Goal: Transaction & Acquisition: Purchase product/service

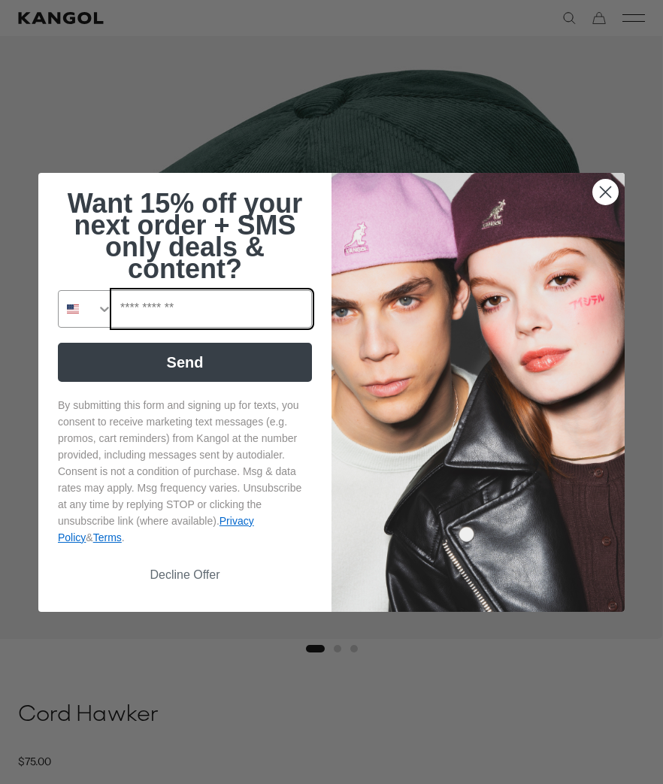
scroll to position [0, 310]
click at [607, 204] on circle "Close dialog" at bounding box center [605, 191] width 25 height 25
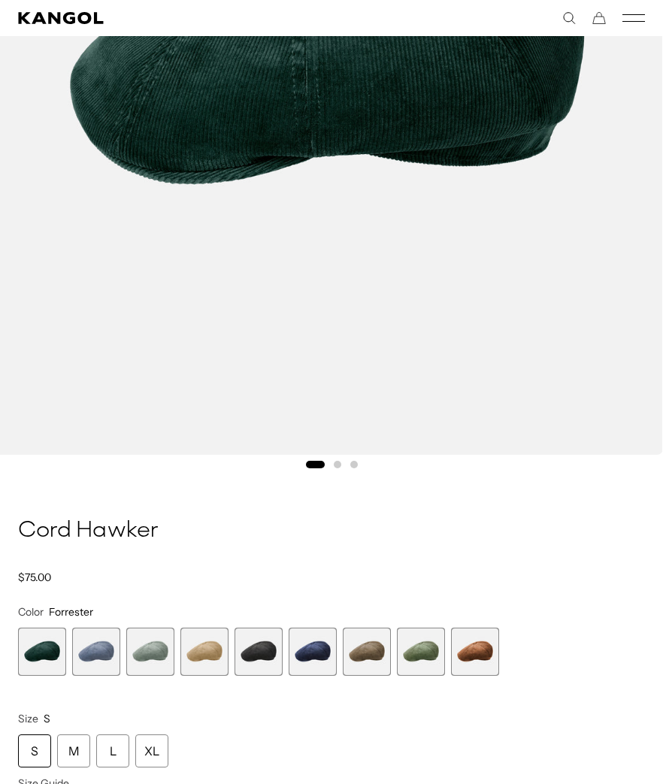
click at [102, 652] on span "2 of 9" at bounding box center [96, 652] width 48 height 48
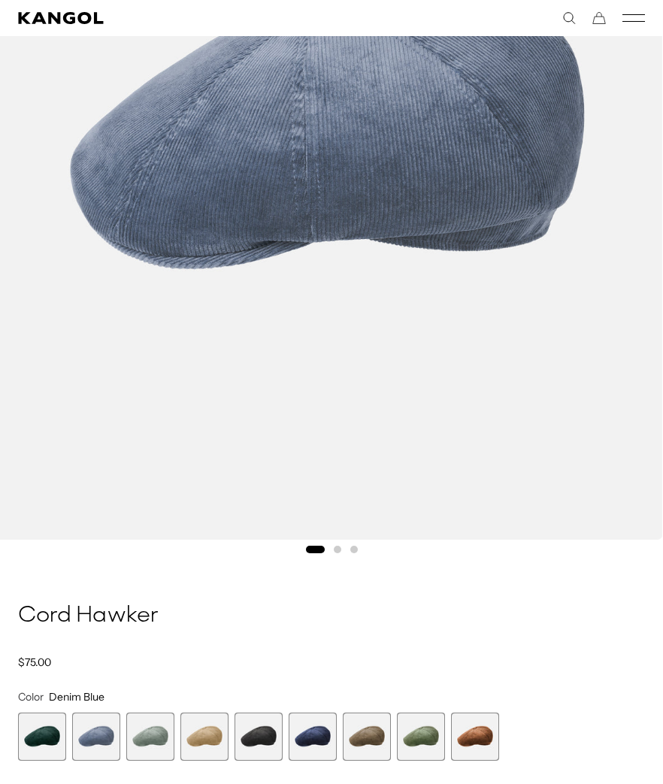
scroll to position [437, 0]
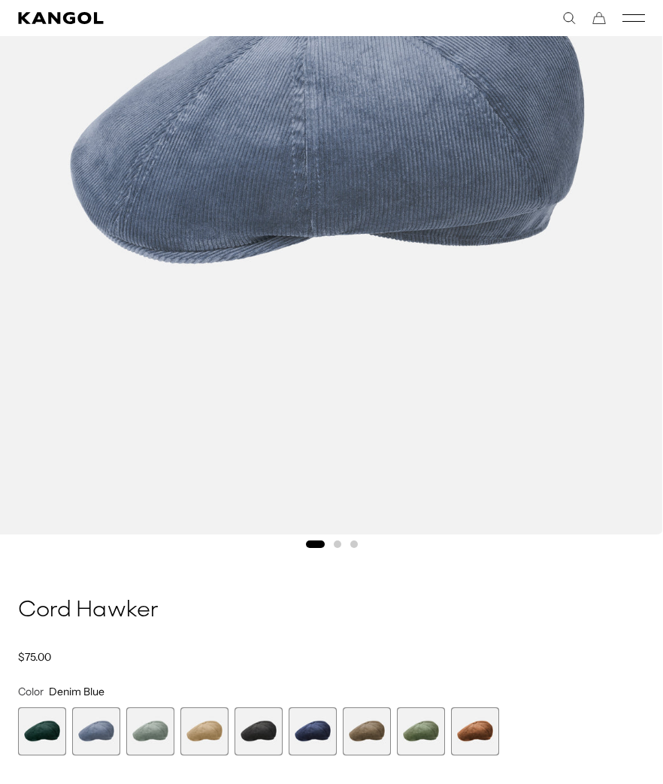
click at [156, 733] on span "3 of 9" at bounding box center [150, 732] width 48 height 48
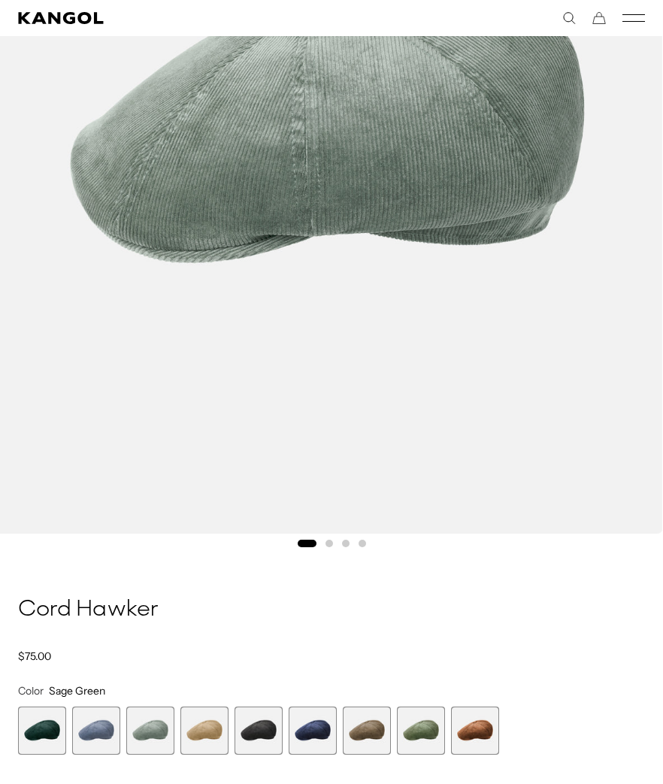
scroll to position [0, 310]
click at [209, 732] on span "4 of 9" at bounding box center [204, 731] width 48 height 48
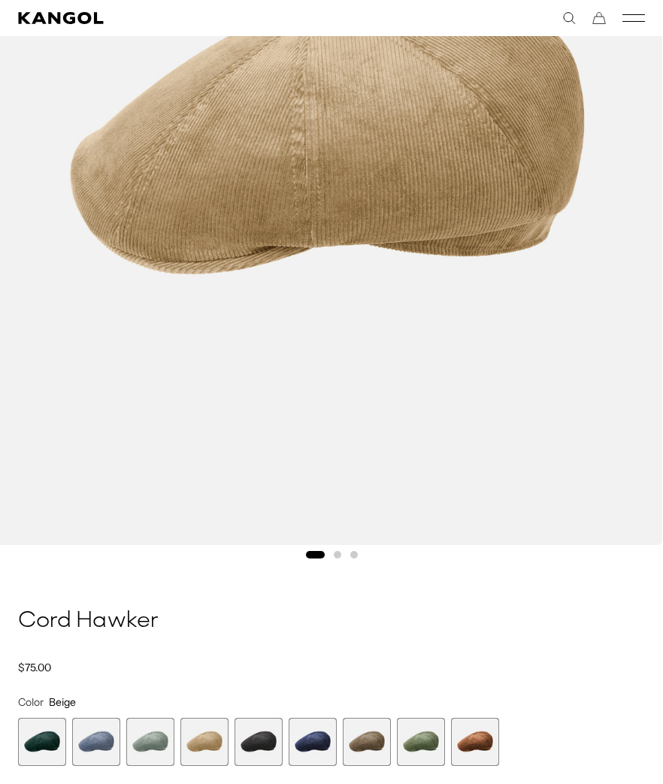
scroll to position [430, 0]
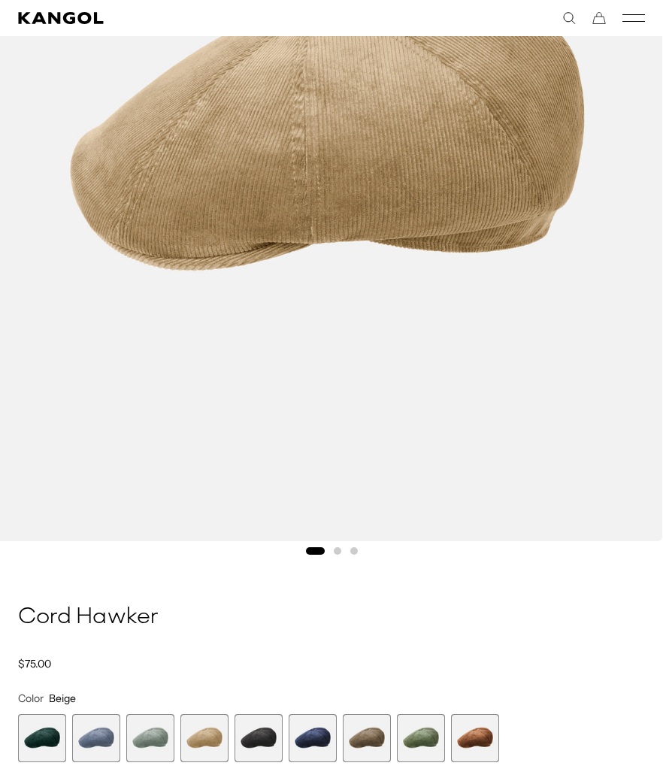
click at [261, 740] on span "5 of 9" at bounding box center [259, 738] width 48 height 48
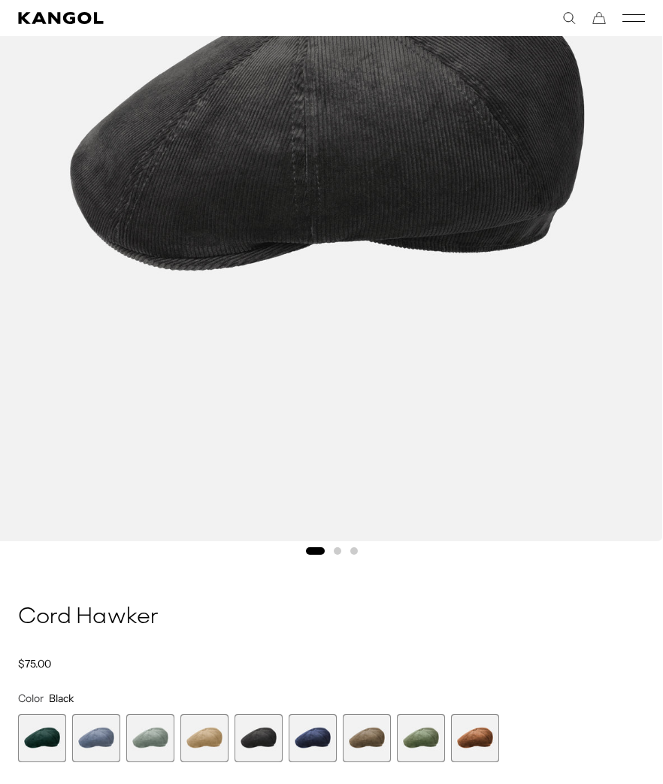
click at [316, 741] on span "6 of 9" at bounding box center [313, 738] width 48 height 48
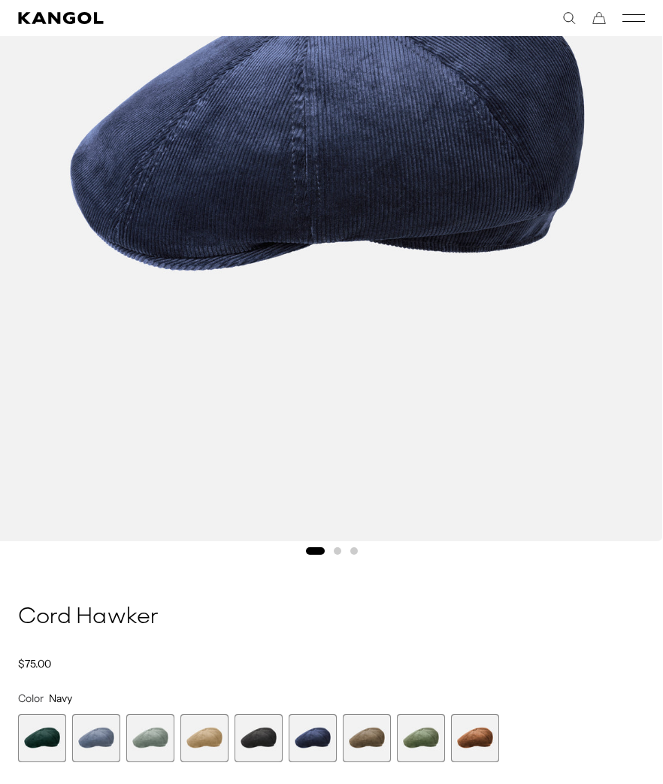
scroll to position [0, 310]
click at [370, 738] on span "7 of 9" at bounding box center [367, 738] width 48 height 48
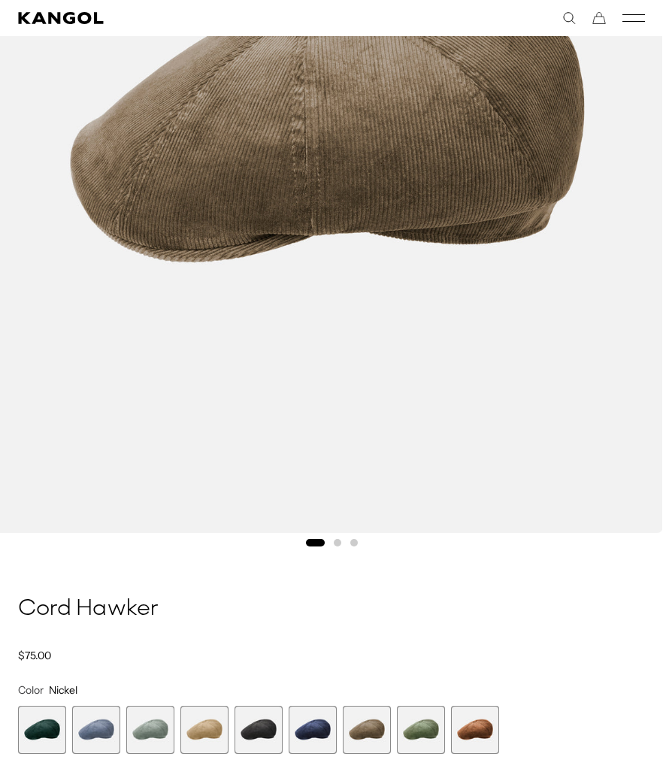
scroll to position [441, 0]
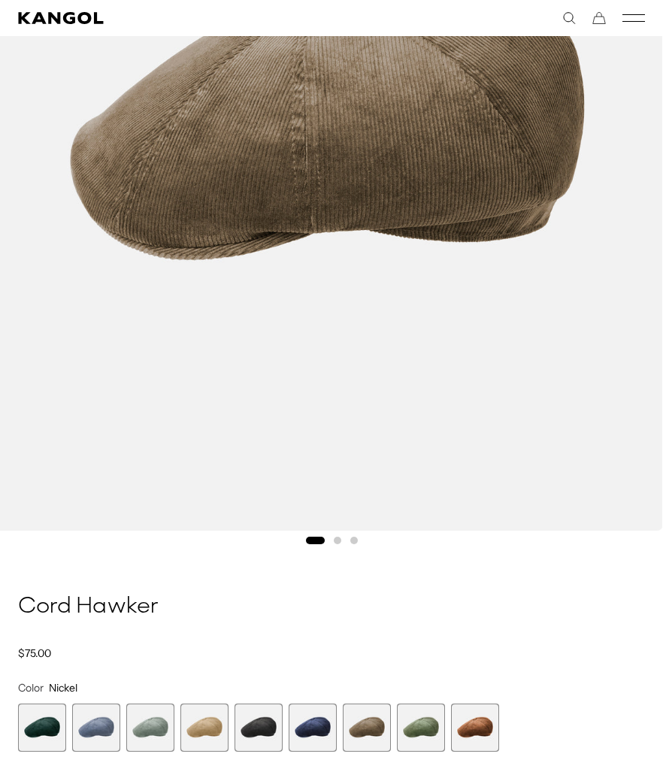
click at [423, 728] on span "8 of 9" at bounding box center [421, 728] width 48 height 48
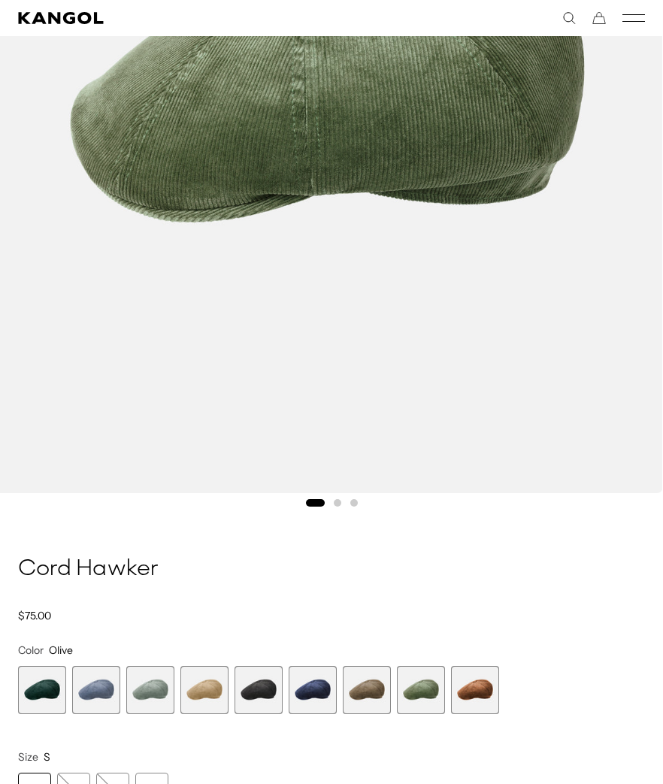
click at [483, 696] on span "9 of 9" at bounding box center [475, 690] width 48 height 48
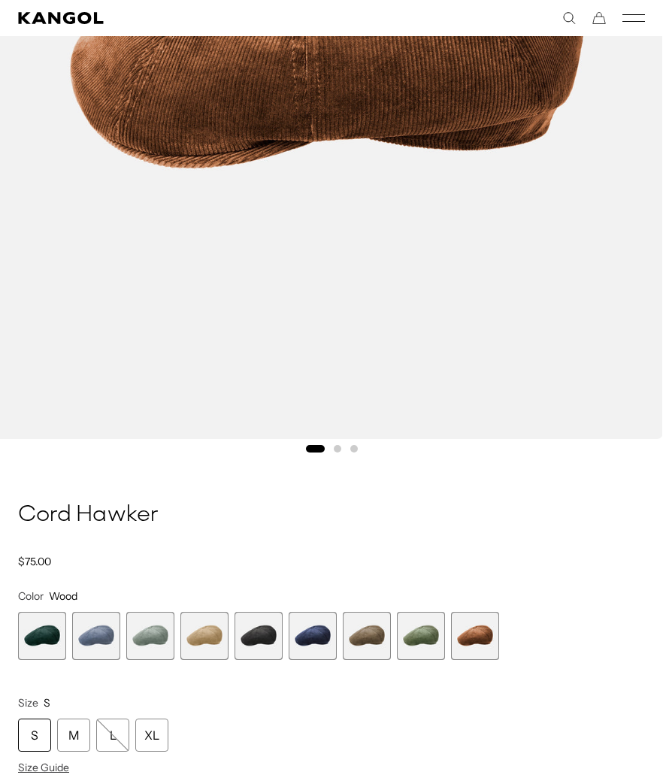
scroll to position [549, 0]
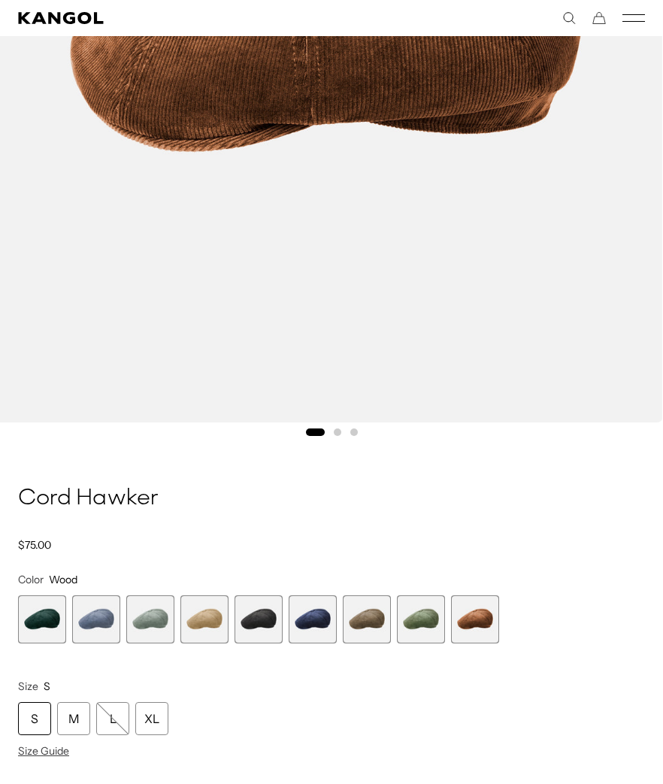
click at [265, 622] on span "5 of 9" at bounding box center [259, 620] width 48 height 48
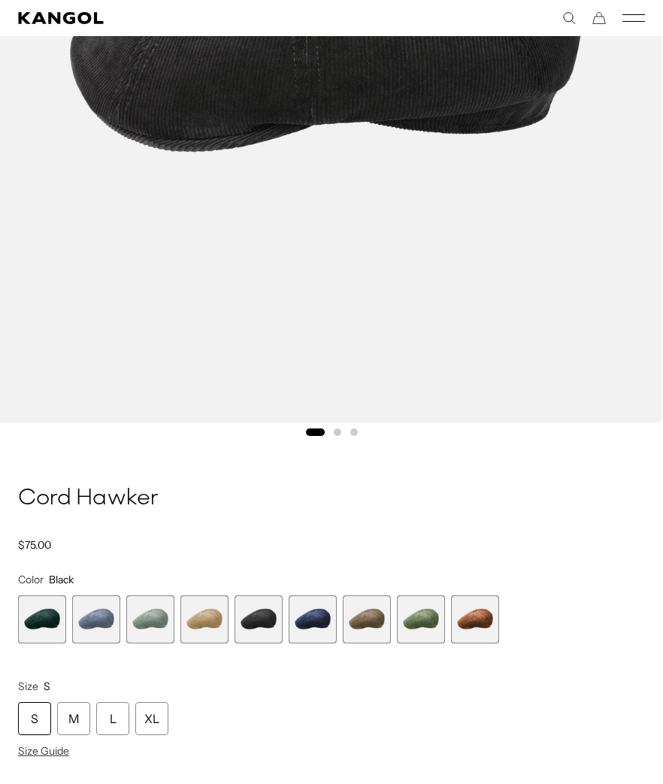
click at [208, 623] on span "4 of 9" at bounding box center [204, 620] width 48 height 48
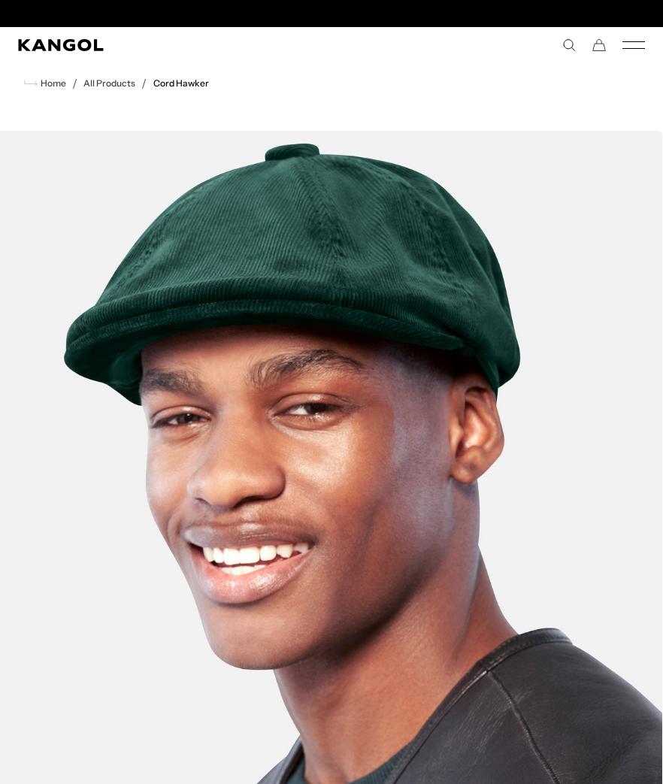
scroll to position [0, 310]
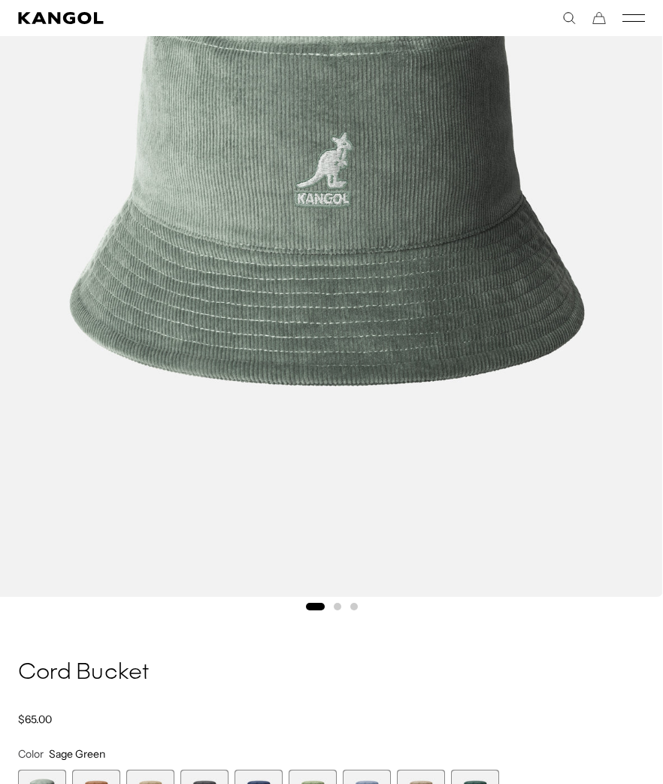
scroll to position [377, 0]
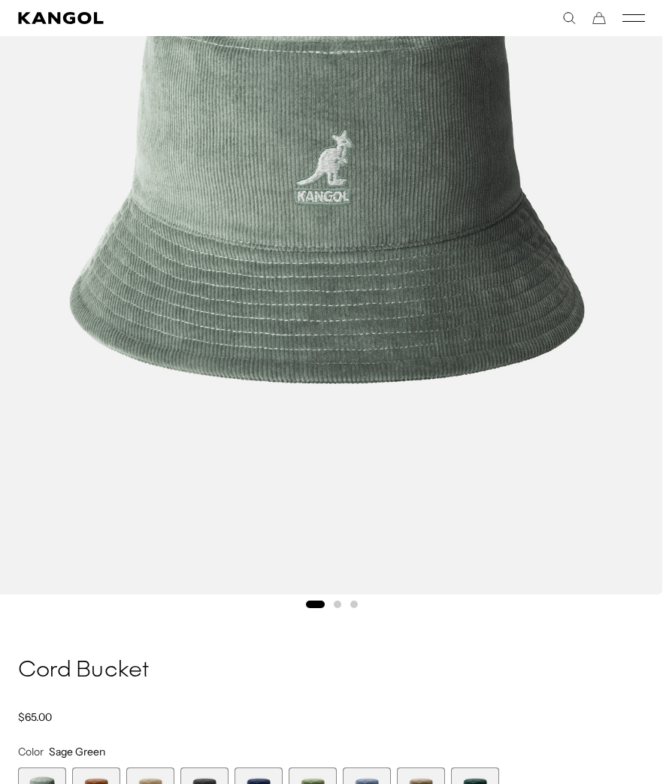
click at [102, 762] on span "2 of 9" at bounding box center [96, 792] width 48 height 48
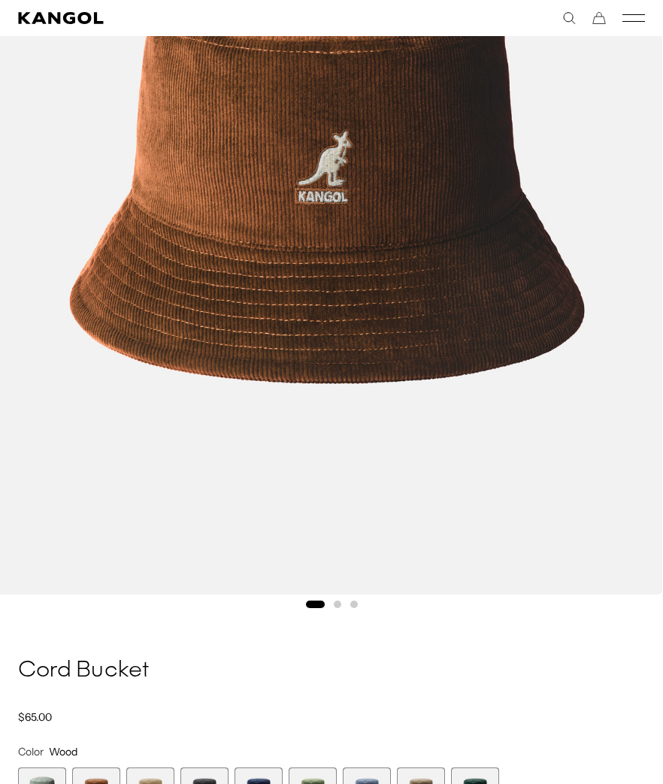
scroll to position [0, 310]
click at [151, 762] on span "3 of 9" at bounding box center [150, 792] width 48 height 48
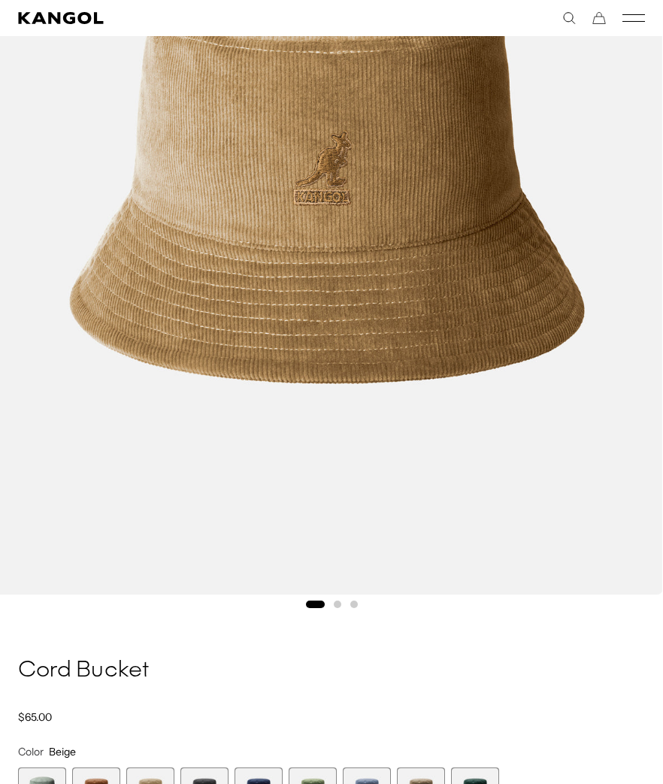
click at [210, 762] on span "4 of 9" at bounding box center [204, 792] width 48 height 48
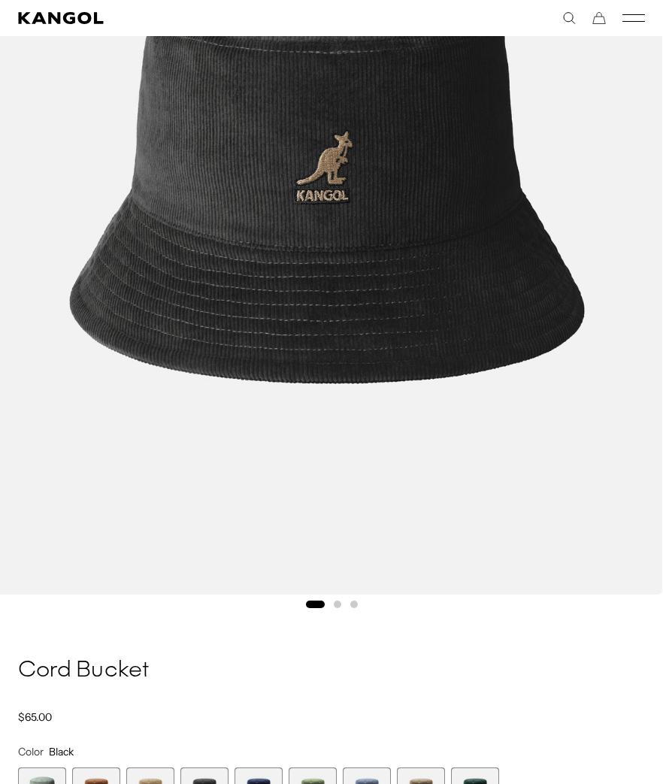
scroll to position [0, 310]
click at [265, 762] on span "5 of 9" at bounding box center [259, 792] width 48 height 48
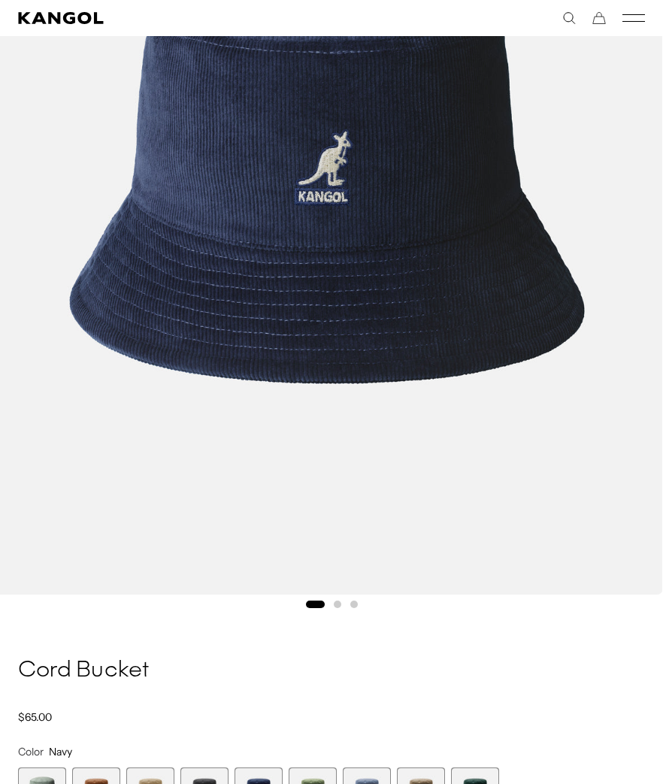
click at [314, 762] on span "6 of 9" at bounding box center [313, 792] width 48 height 48
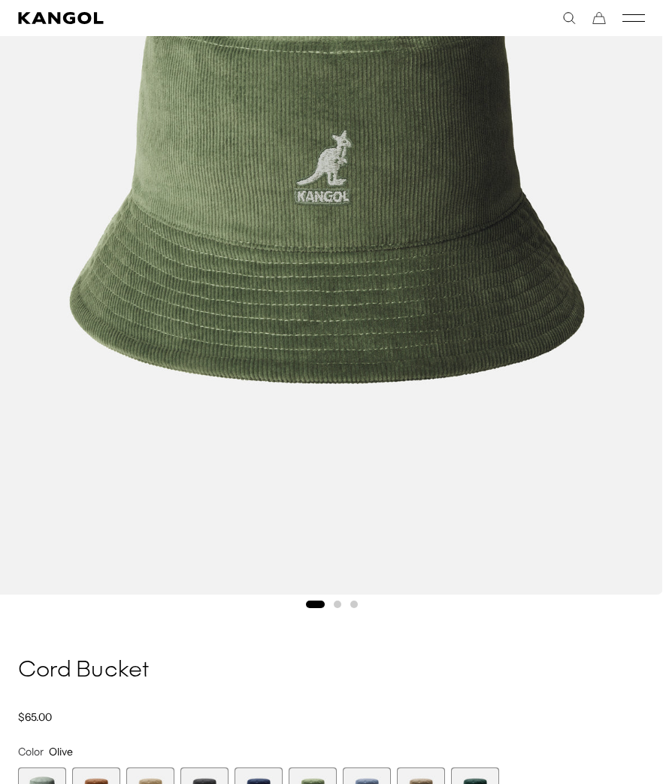
click at [369, 762] on span "7 of 9" at bounding box center [367, 792] width 48 height 48
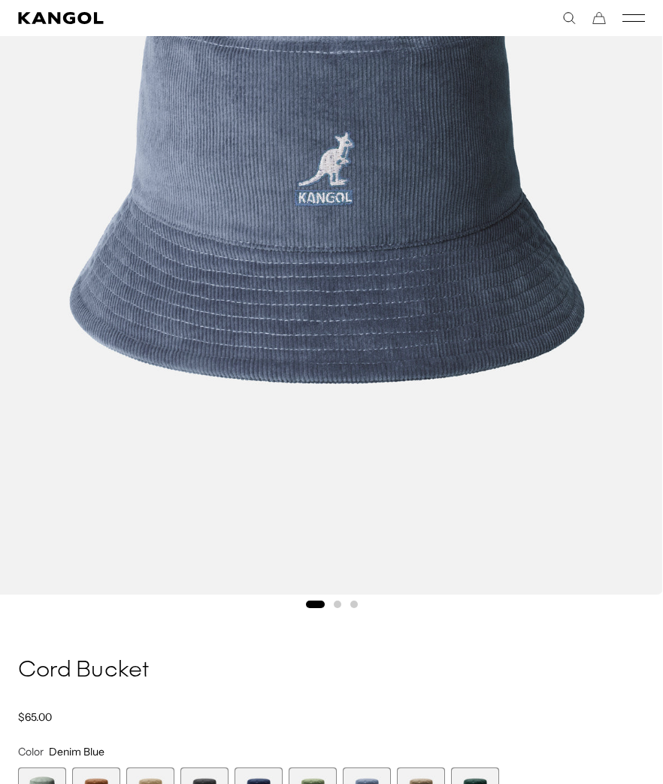
click at [424, 762] on span "8 of 9" at bounding box center [421, 792] width 48 height 48
